Goal: Information Seeking & Learning: Learn about a topic

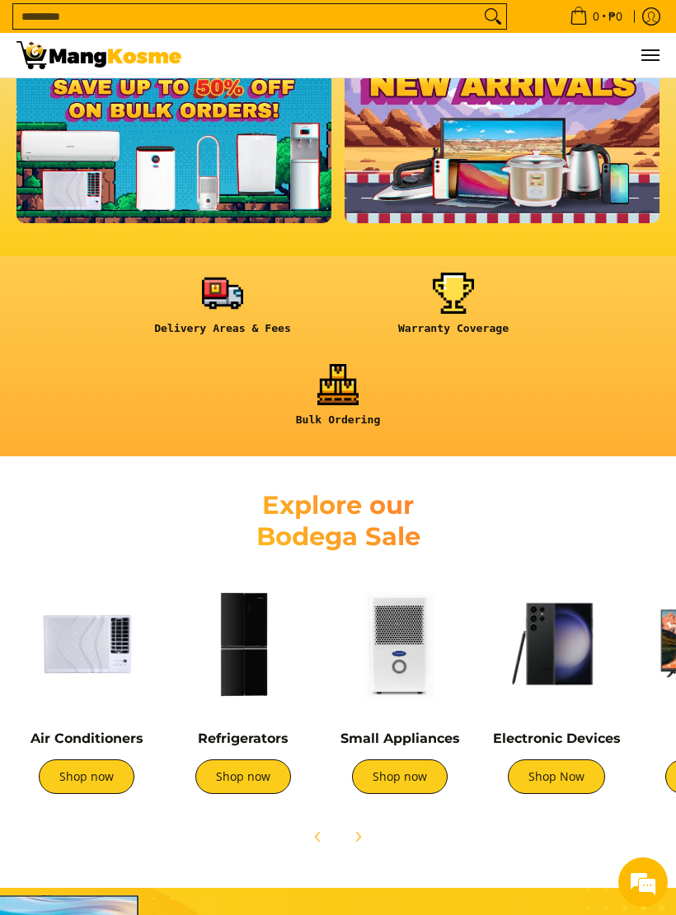
click at [254, 637] on img at bounding box center [243, 644] width 140 height 140
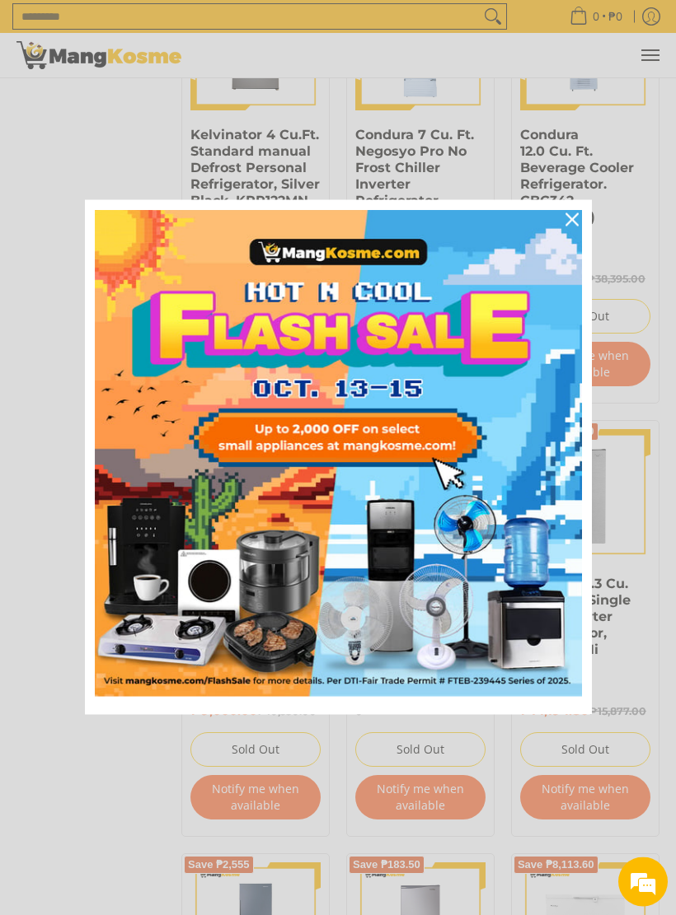
scroll to position [2046, 0]
click at [573, 218] on icon "close icon" at bounding box center [571, 219] width 13 height 13
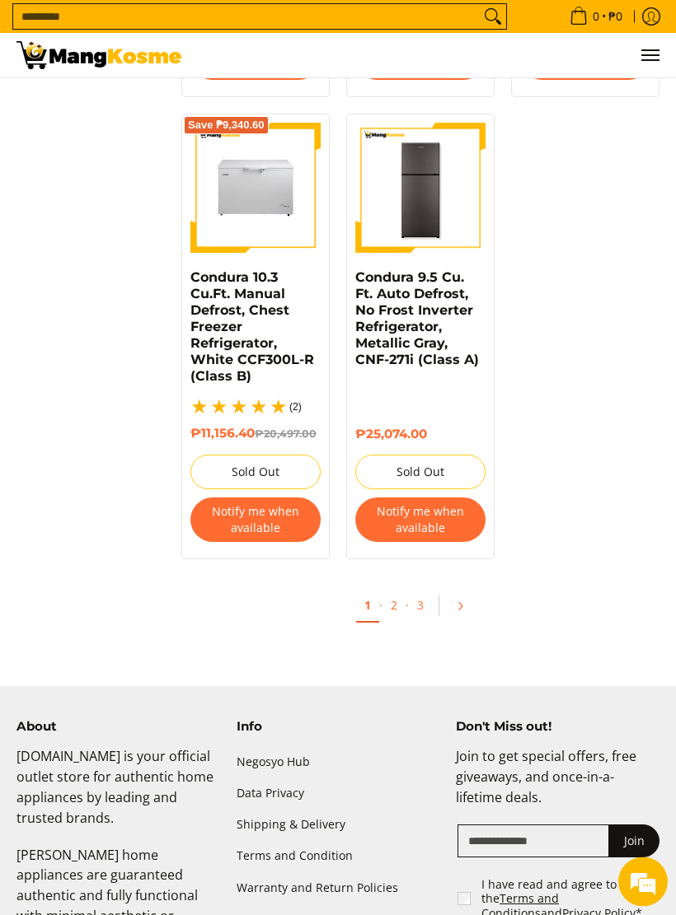
scroll to position [3236, 0]
click at [402, 606] on link "2" at bounding box center [393, 605] width 23 height 32
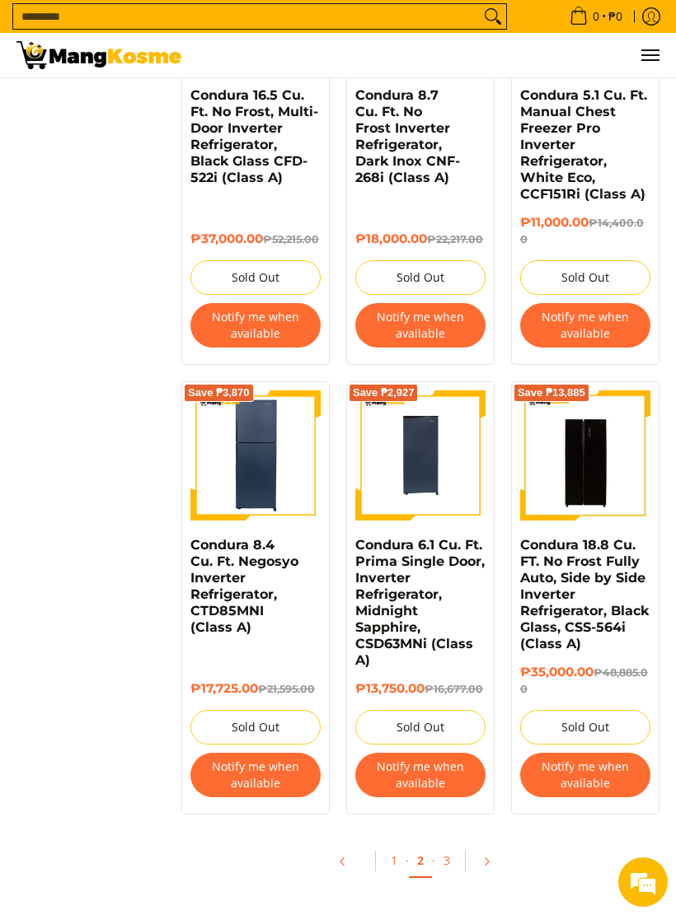
click at [449, 849] on link "3" at bounding box center [446, 861] width 23 height 32
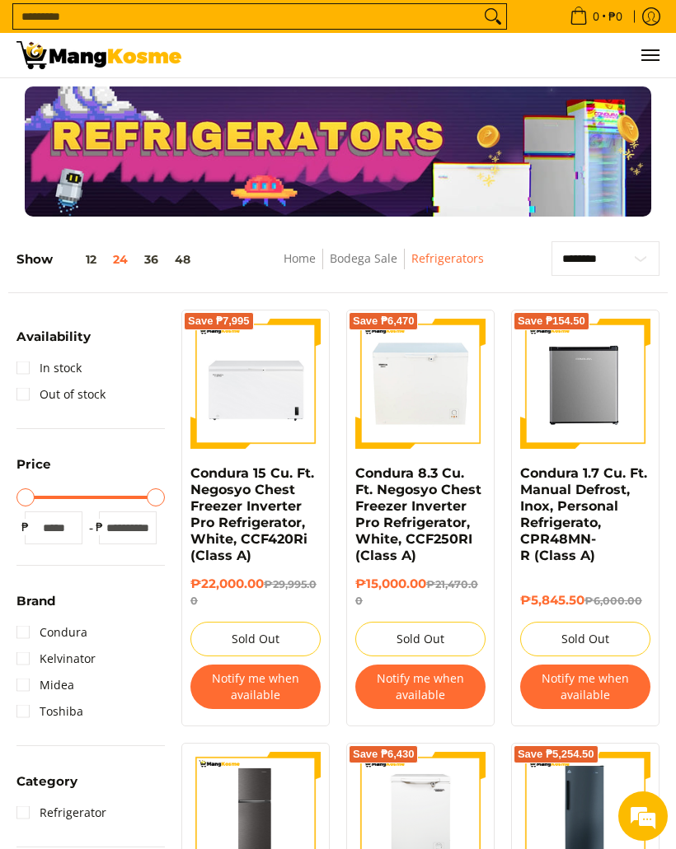
click at [152, 264] on button "36" at bounding box center [151, 259] width 30 height 13
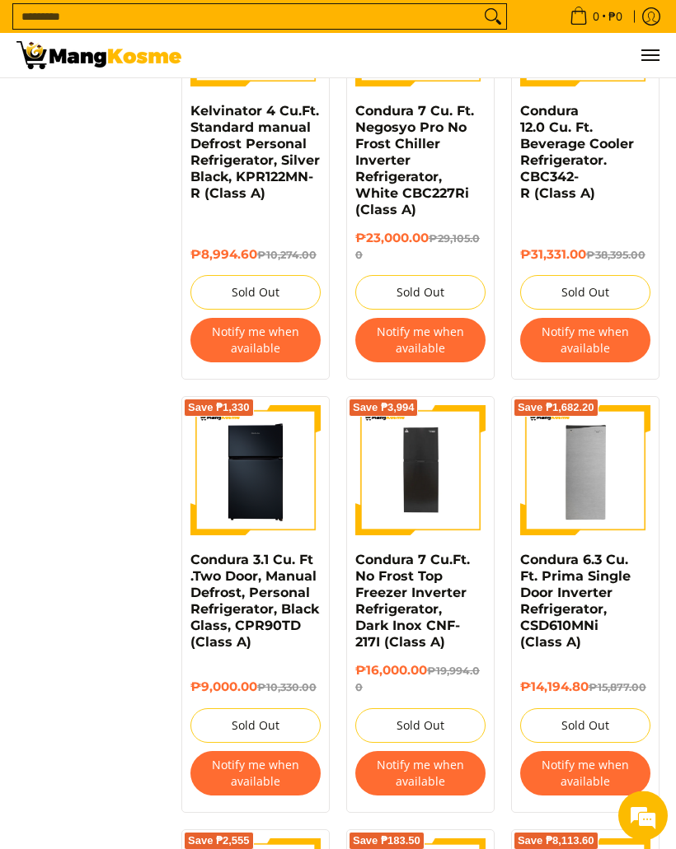
scroll to position [2046, 0]
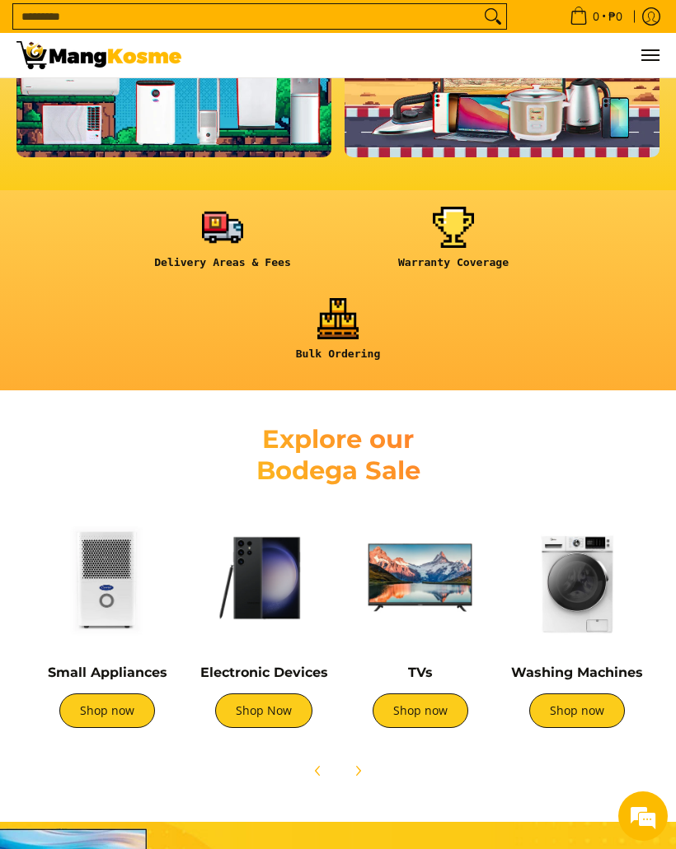
scroll to position [0, 294]
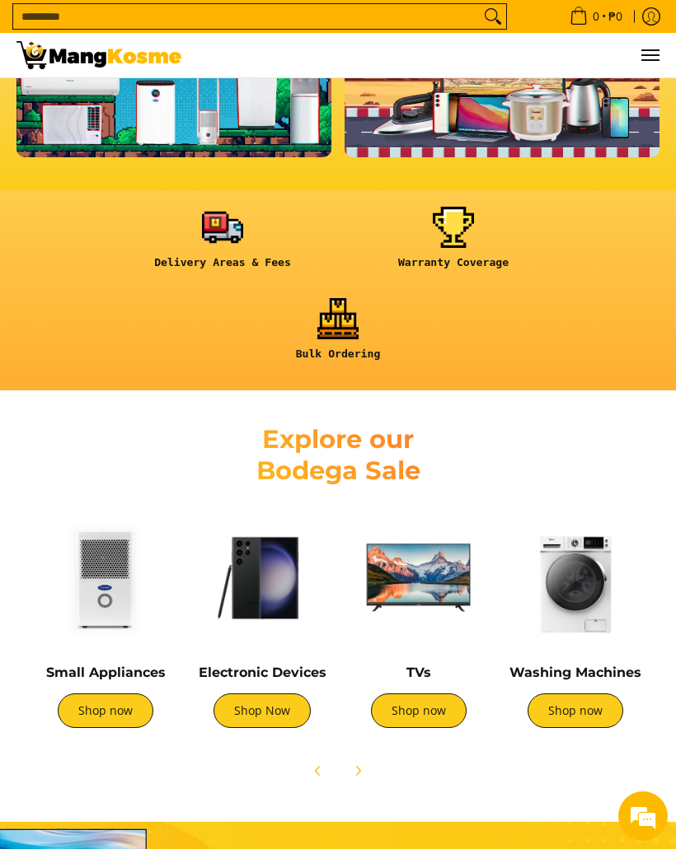
click at [257, 573] on img at bounding box center [262, 578] width 140 height 140
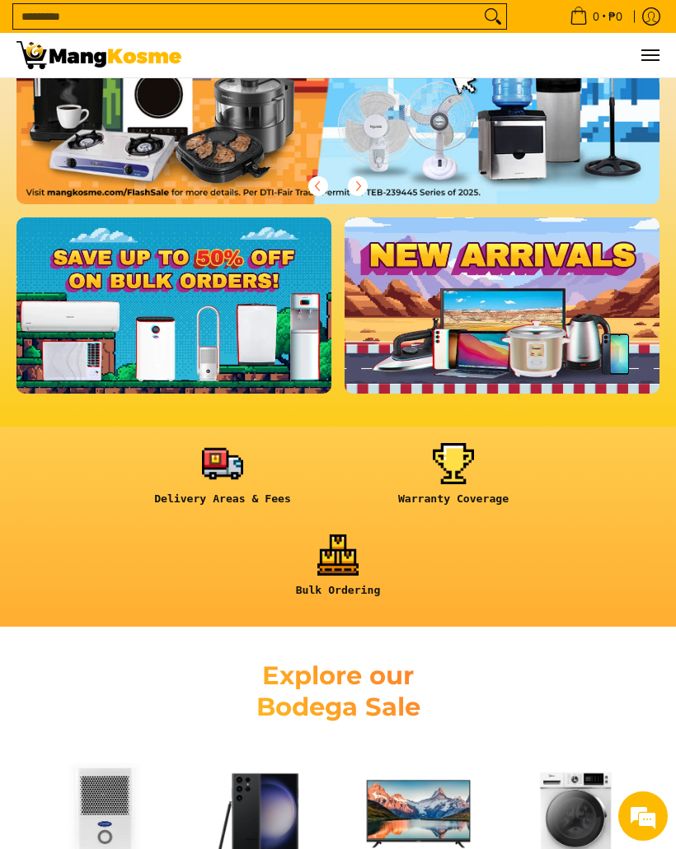
scroll to position [271, 0]
